Goal: Find specific page/section: Find specific page/section

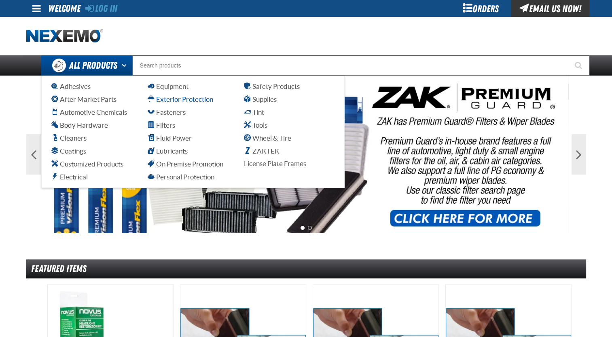
click at [175, 101] on span "Exterior Protection" at bounding box center [181, 99] width 66 height 8
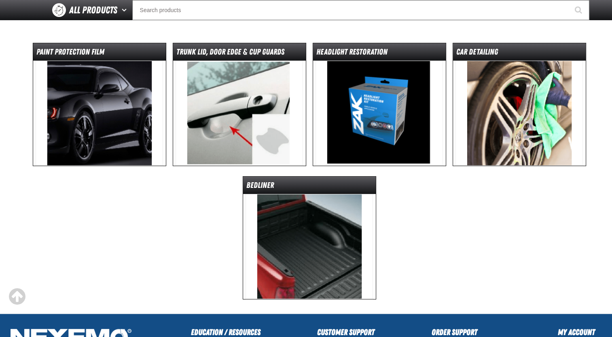
scroll to position [81, 0]
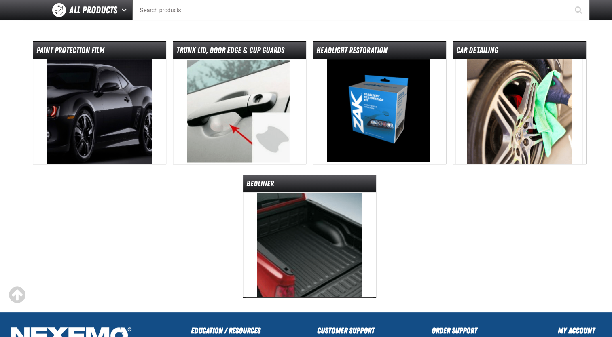
click at [486, 121] on img at bounding box center [519, 111] width 127 height 105
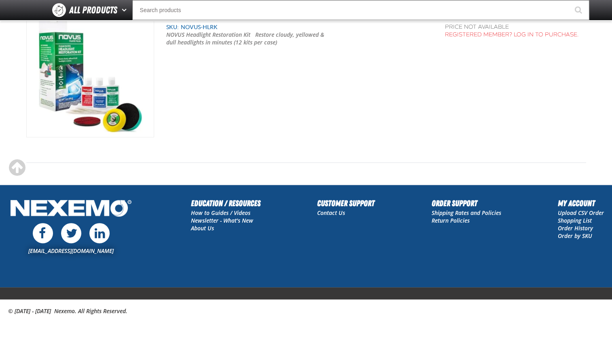
scroll to position [3294, 0]
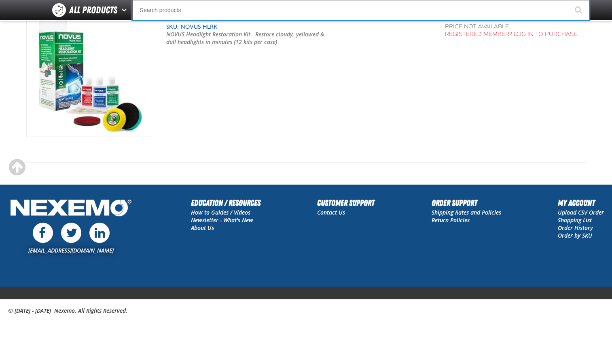
click at [369, 13] on input "Search" at bounding box center [360, 10] width 457 height 20
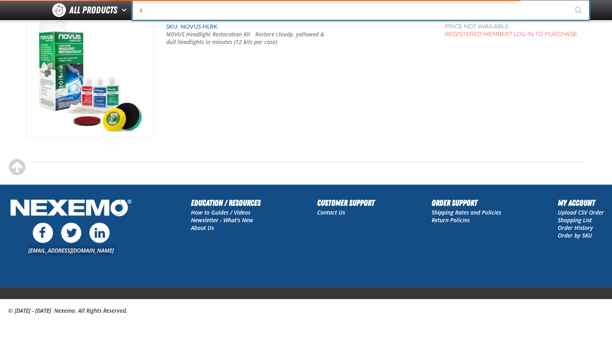
type input "za"
type input "zaKTEK Remittance Register (DOWNLOADABLE)"
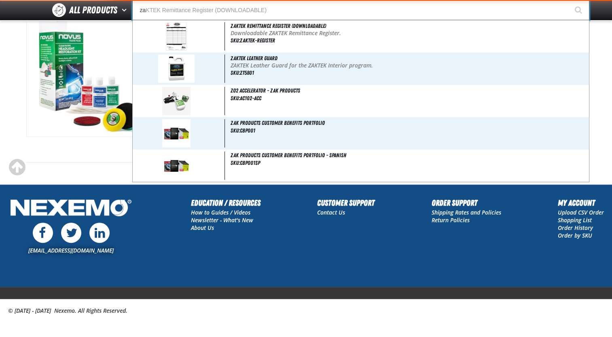
type input "zak"
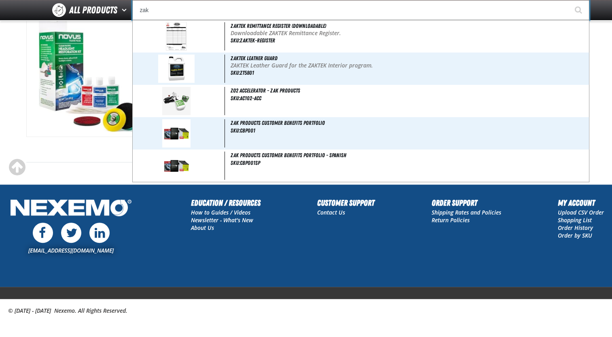
type input "zak Products Customer Benefits Portfolio"
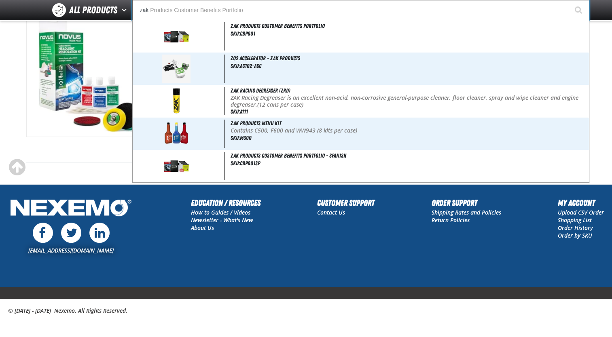
type input "zakt"
type input "zaktEK Remittance Register (DOWNLOADABLE)"
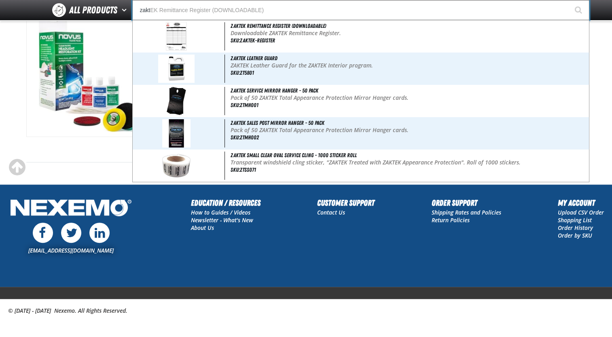
type input "zakte"
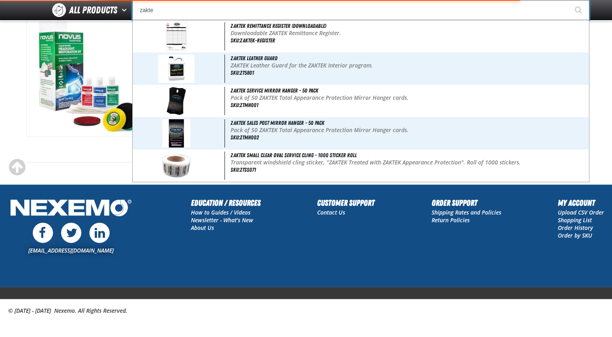
type input "zakteK Remittance Register (DOWNLOADABLE)"
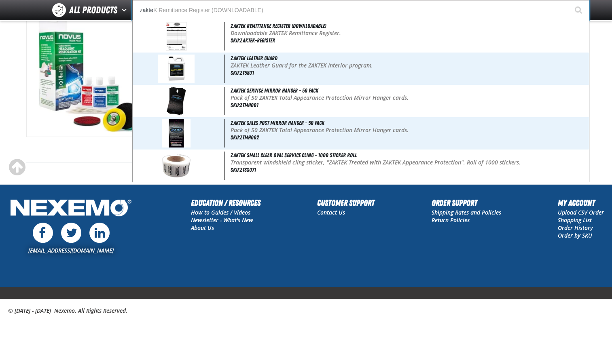
type input "zaktek"
type input "zaktek Remittance Register (DOWNLOADABLE)"
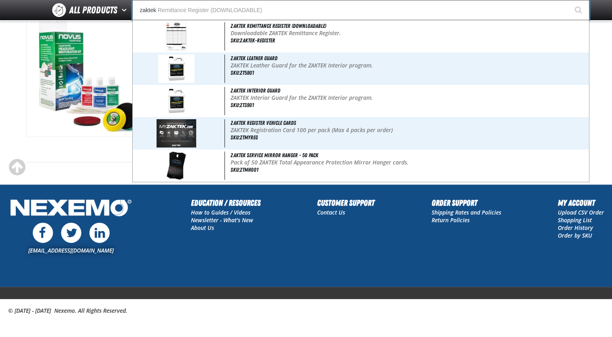
type input "zaktek"
click at [569, 0] on button "Start Searching" at bounding box center [579, 10] width 20 height 20
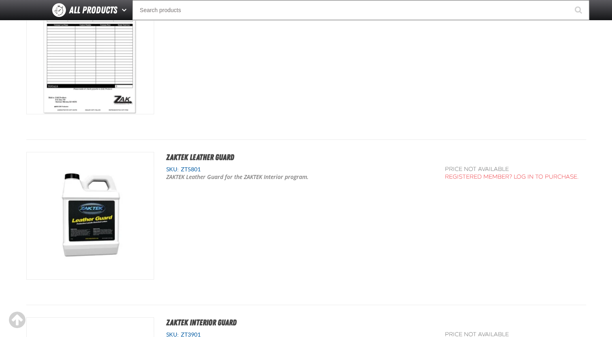
scroll to position [210, 0]
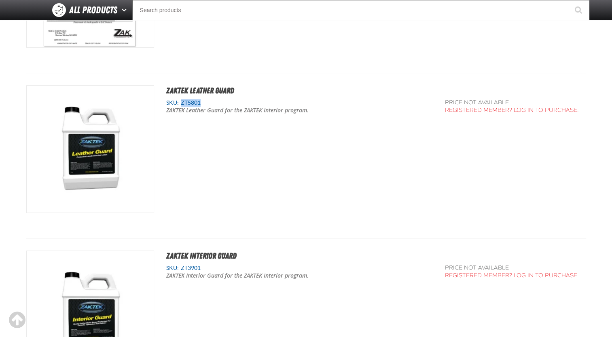
drag, startPoint x: 207, startPoint y: 102, endPoint x: 183, endPoint y: 102, distance: 24.3
click at [183, 102] on div "SKU: ZT5801" at bounding box center [299, 103] width 267 height 8
copy span "ZT5801"
drag, startPoint x: 204, startPoint y: 270, endPoint x: 180, endPoint y: 268, distance: 23.5
click at [180, 268] on div "SKU: ZT3901" at bounding box center [299, 269] width 267 height 8
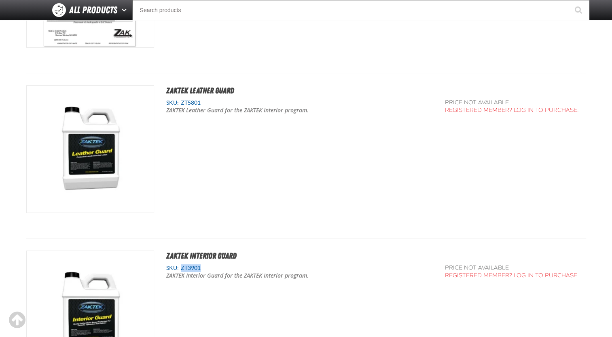
copy span "ZT3901"
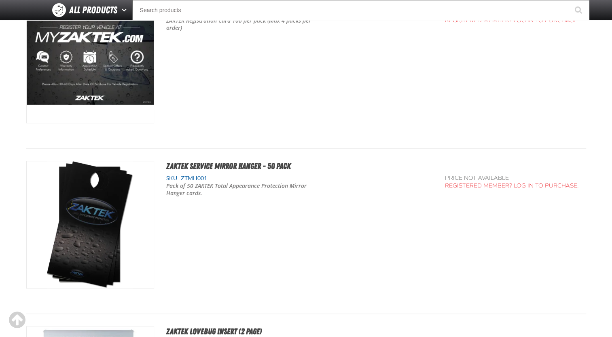
click at [180, 268] on div "ZAKTEK Service Mirror Hanger - 50 Pack SKU: ZTMH001 Pack of 50 ZAKTEK Total App…" at bounding box center [306, 231] width 560 height 141
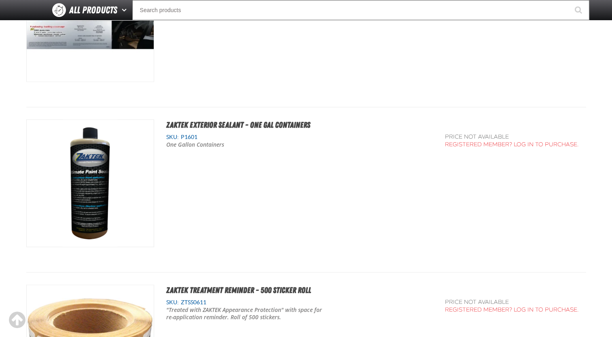
scroll to position [1683, 0]
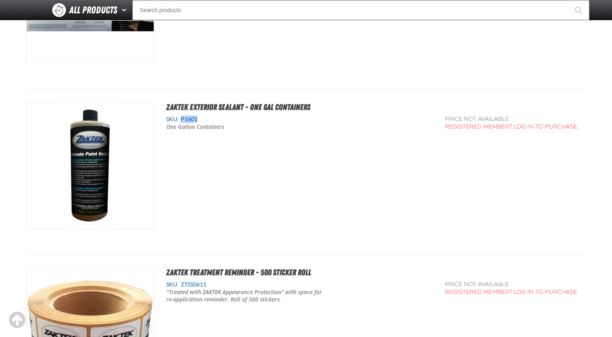
drag, startPoint x: 202, startPoint y: 115, endPoint x: 182, endPoint y: 119, distance: 21.1
click at [182, 119] on div "SKU: P1601" at bounding box center [299, 120] width 267 height 8
copy span "P1601"
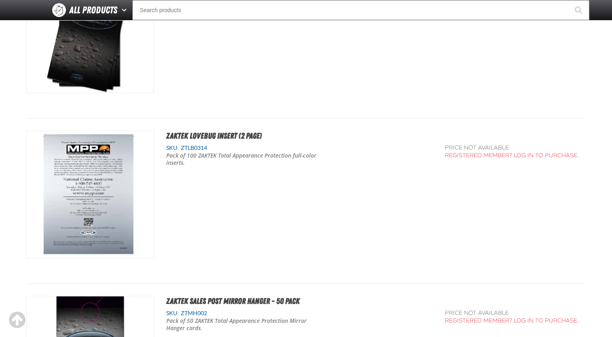
scroll to position [809, 0]
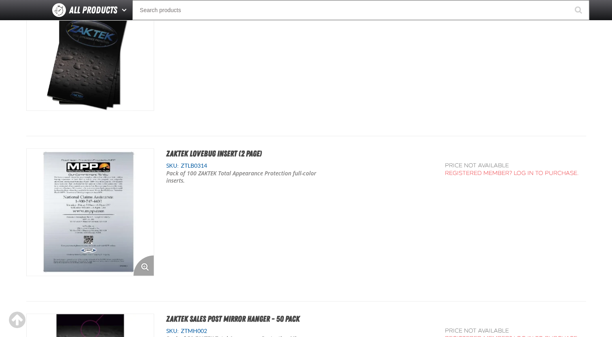
click at [94, 197] on img "View Details of the ZAKTEK LoveBug Insert (2 page)" at bounding box center [90, 212] width 127 height 127
